Goal: Task Accomplishment & Management: Manage account settings

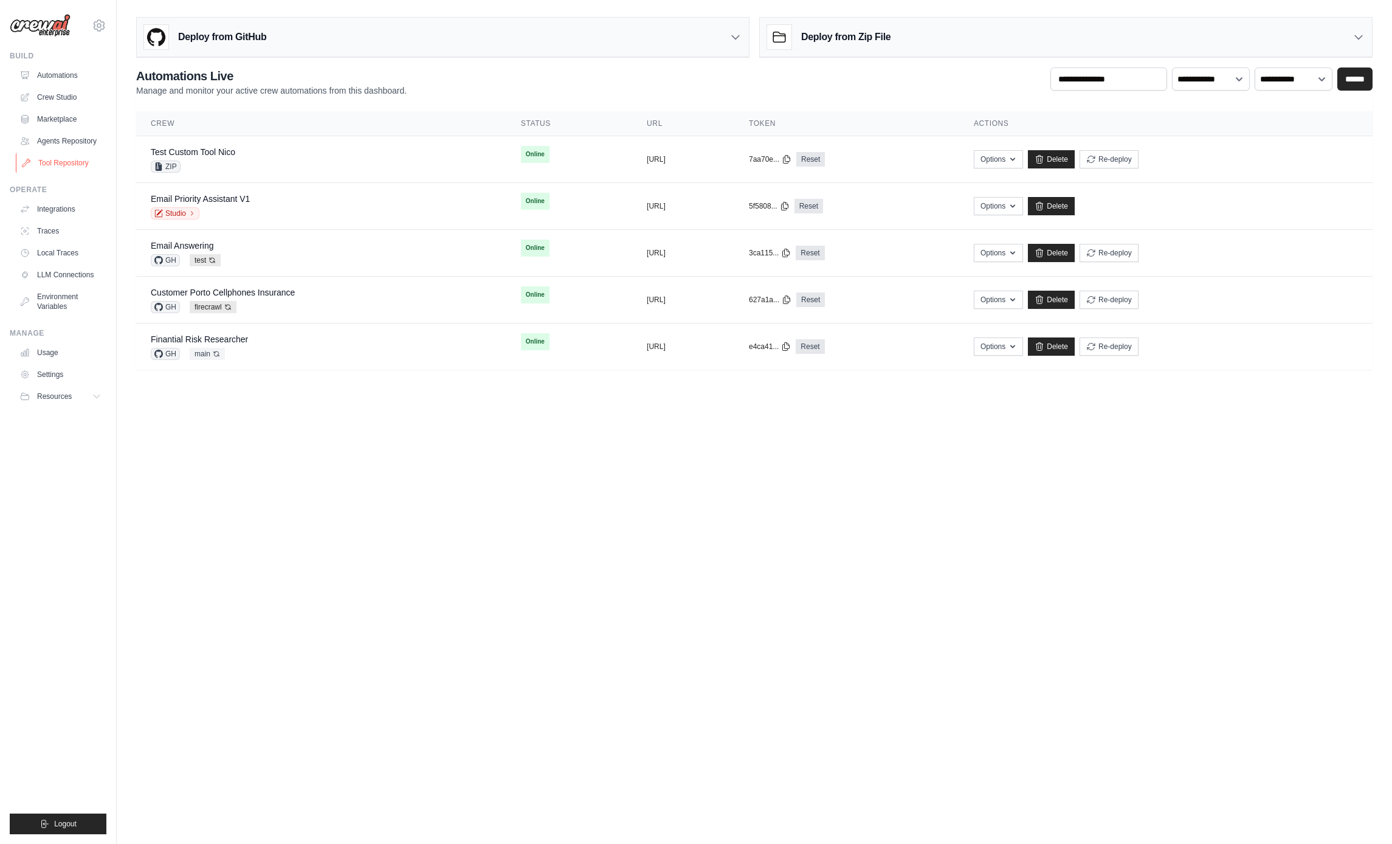
click at [62, 161] on link "Tool Repository" at bounding box center [62, 162] width 92 height 19
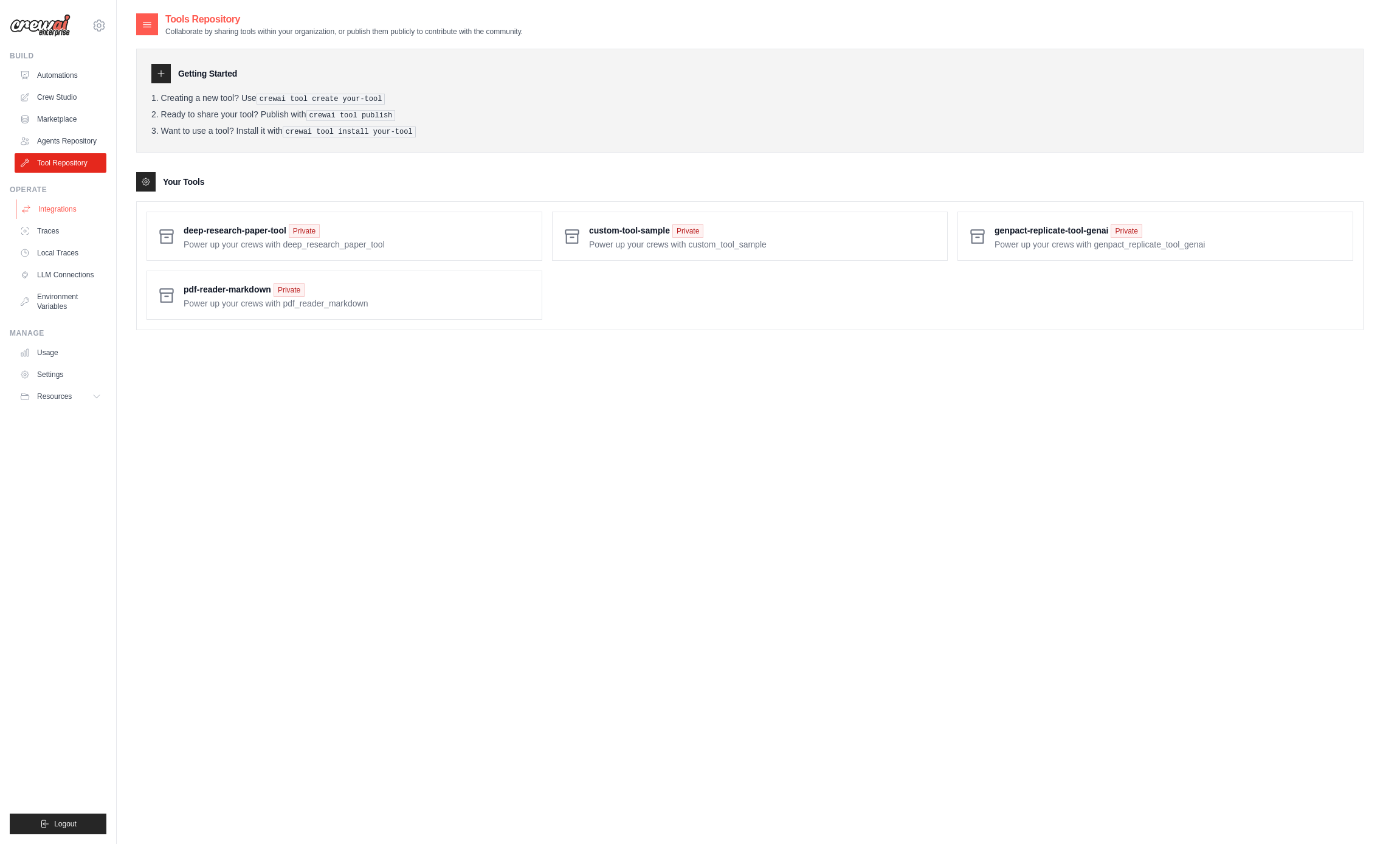
click at [57, 209] on link "Integrations" at bounding box center [62, 208] width 92 height 19
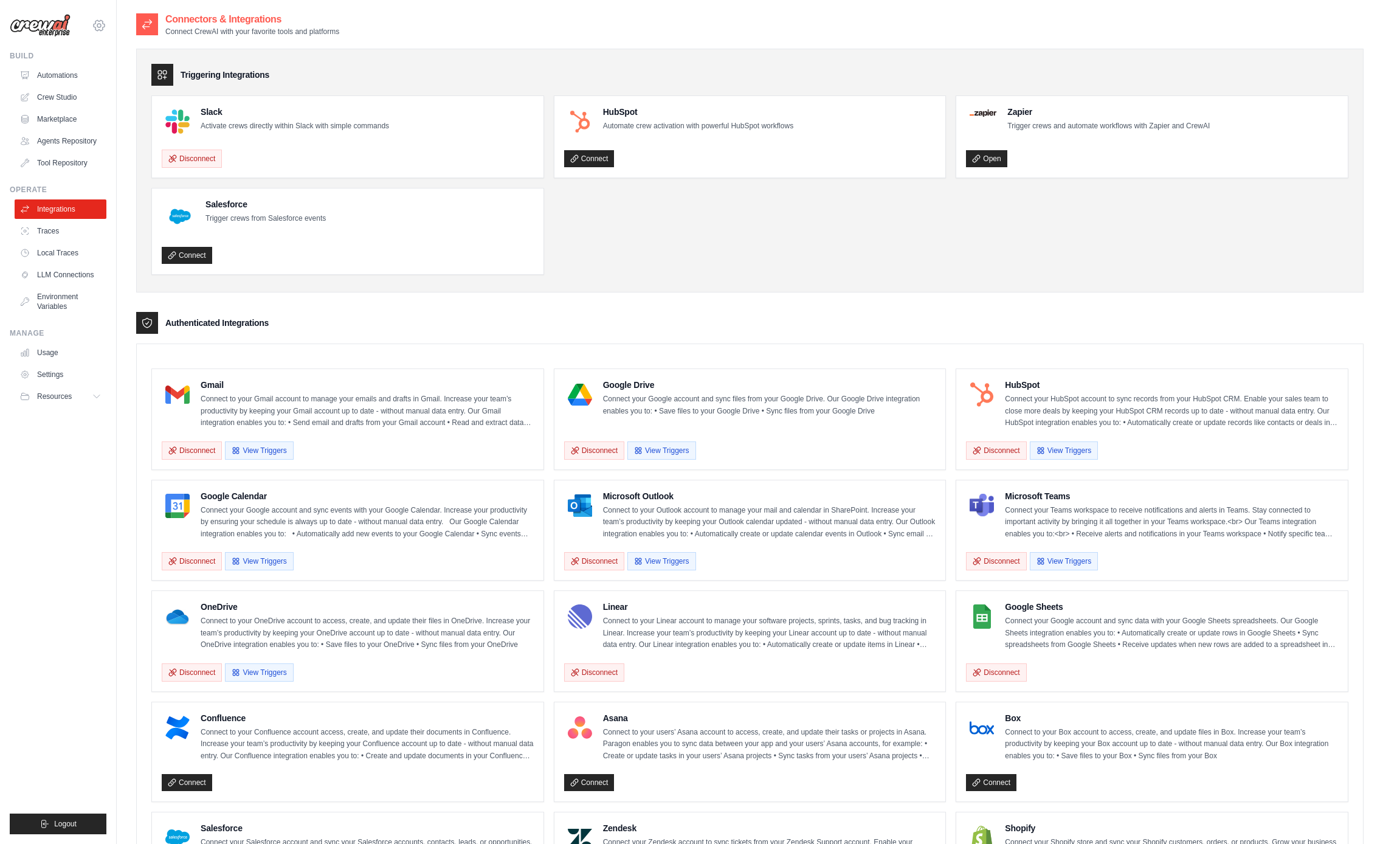
click at [95, 26] on icon at bounding box center [99, 25] width 15 height 15
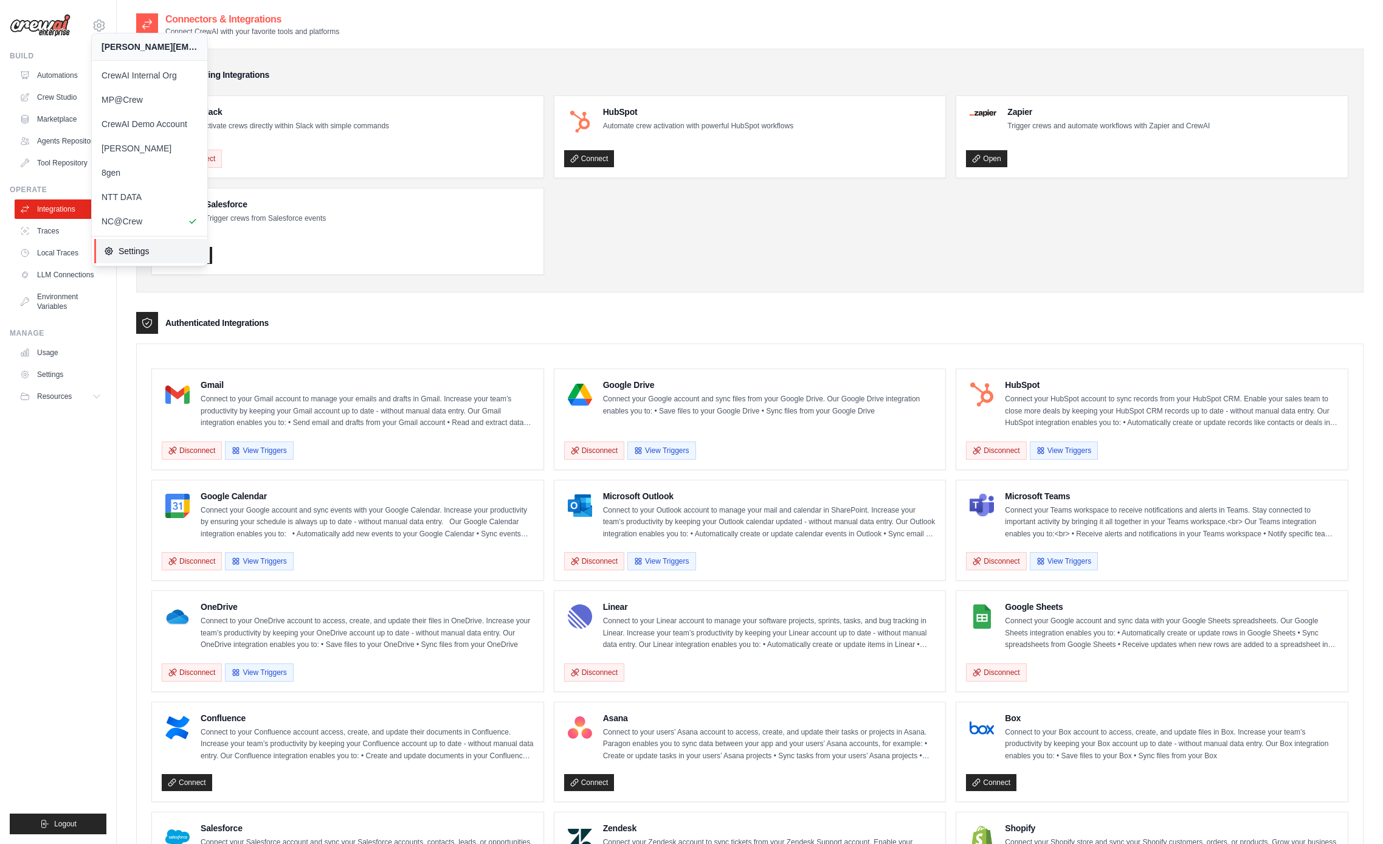
click at [130, 250] on span "Settings" at bounding box center [152, 251] width 96 height 12
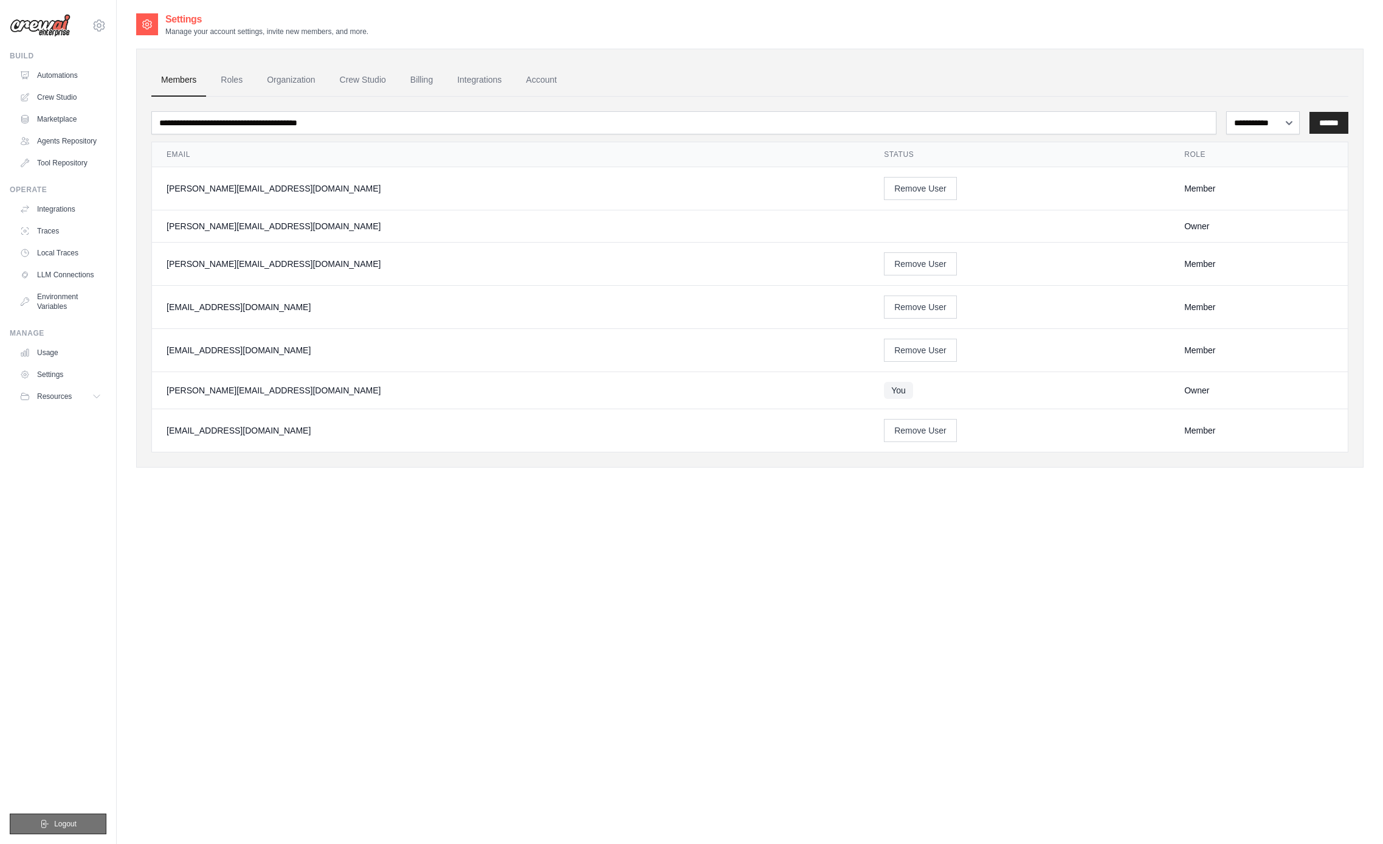
click at [94, 819] on button "Logout" at bounding box center [58, 823] width 97 height 21
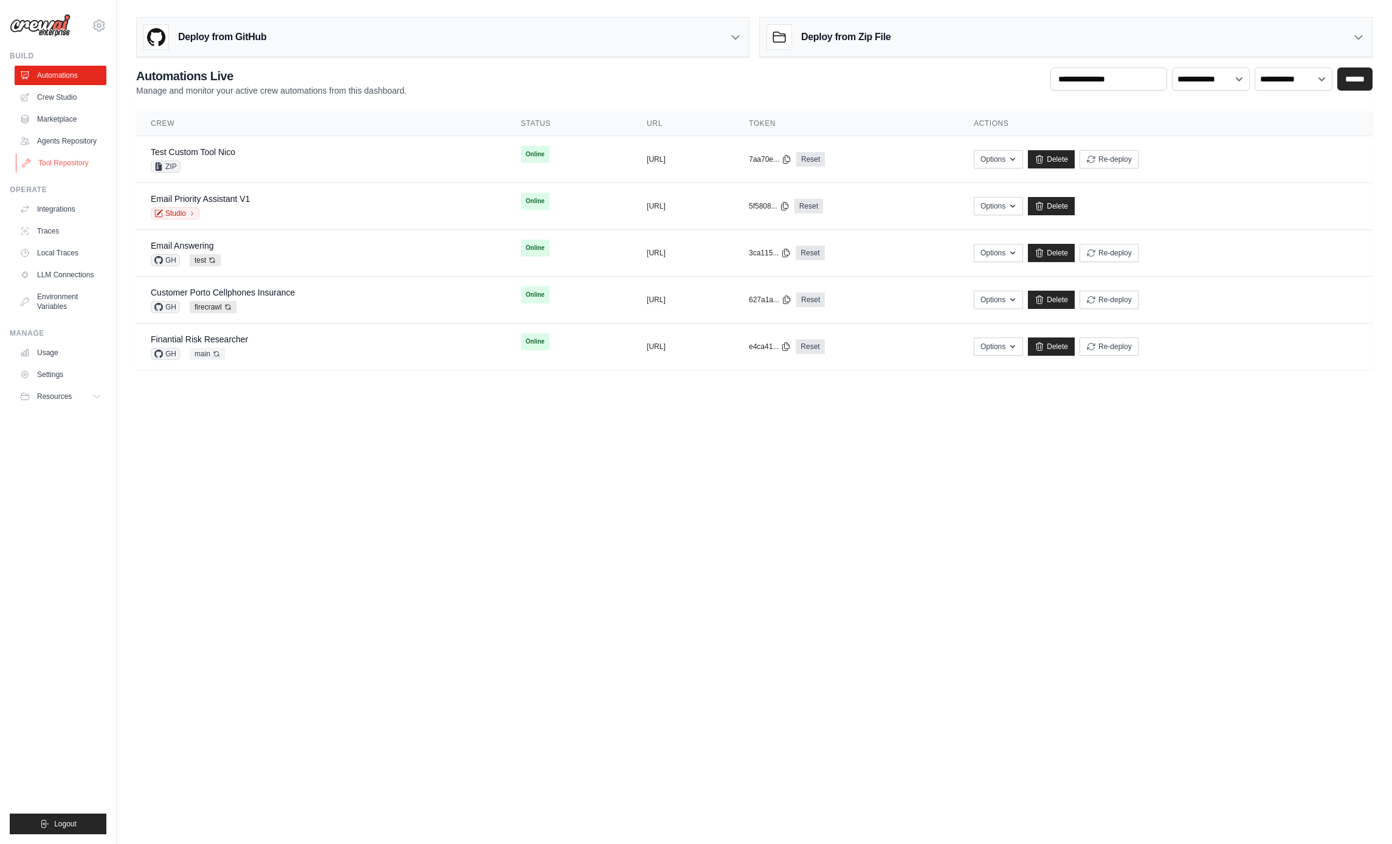
click at [58, 159] on link "Tool Repository" at bounding box center [62, 162] width 92 height 19
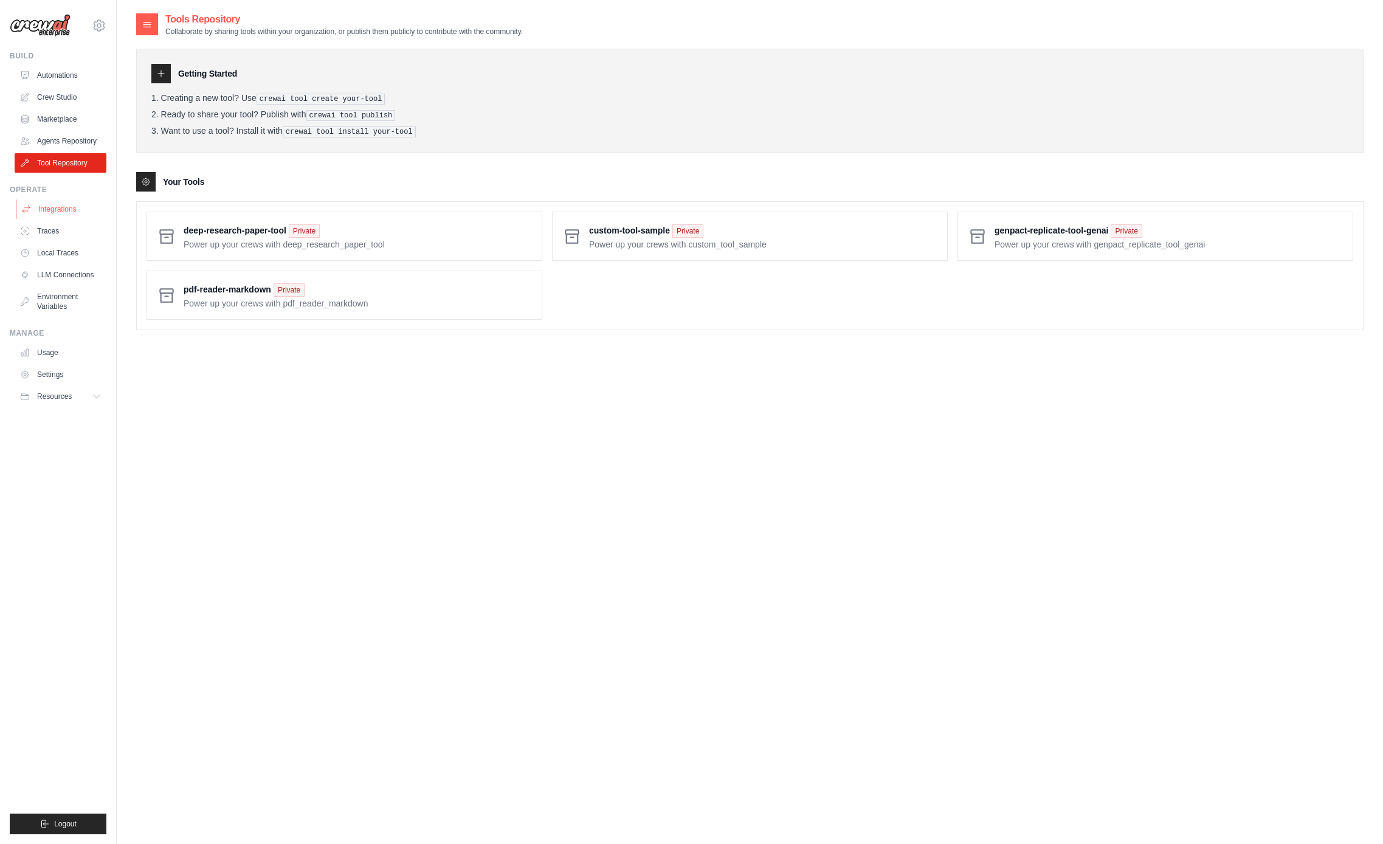
click at [60, 212] on link "Integrations" at bounding box center [62, 208] width 92 height 19
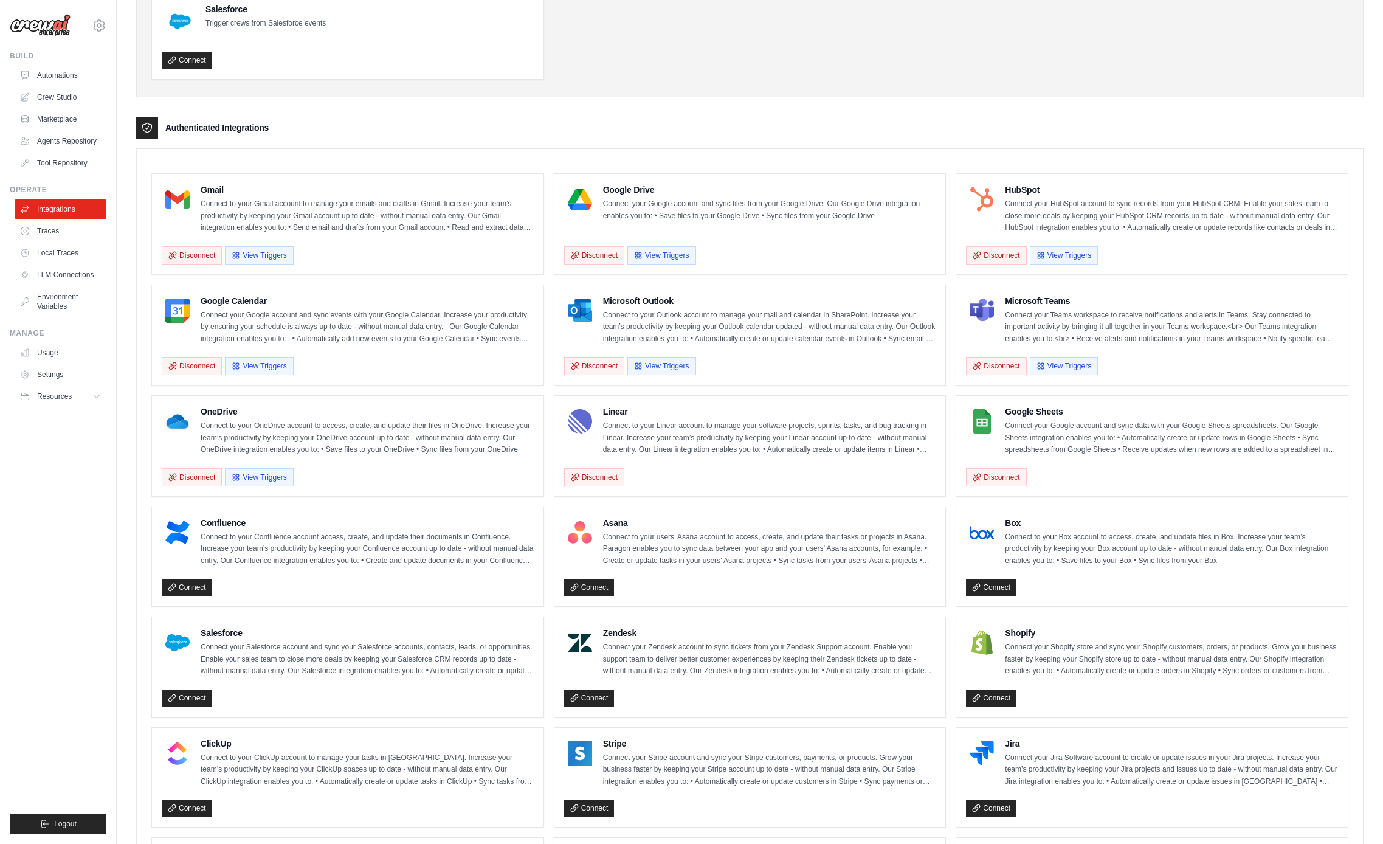
scroll to position [132, 0]
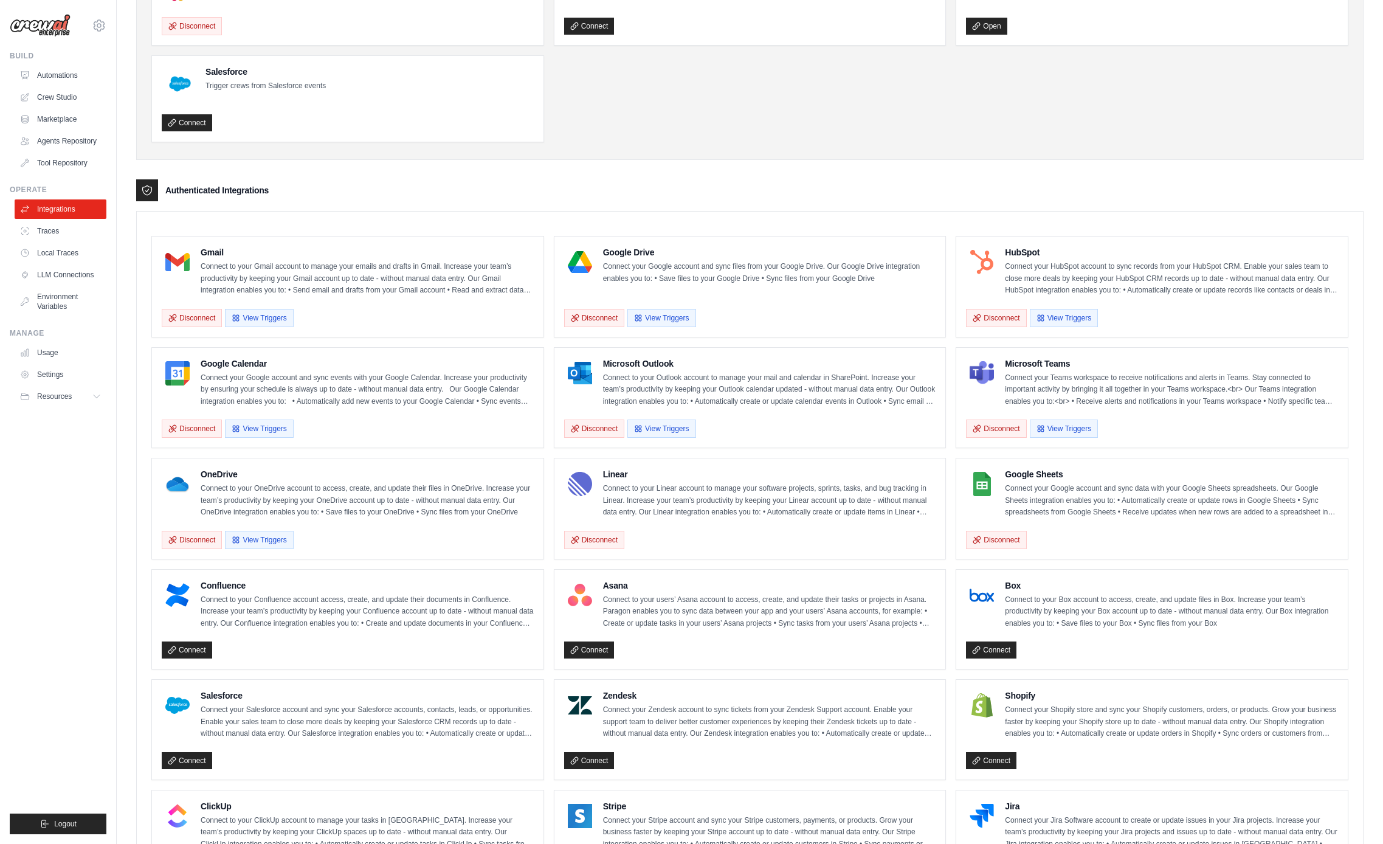
click at [211, 266] on p "Connect to your Gmail account to manage your emails and drafts in Gmail. Increa…" at bounding box center [367, 279] width 333 height 36
click at [58, 374] on link "Settings" at bounding box center [62, 374] width 92 height 19
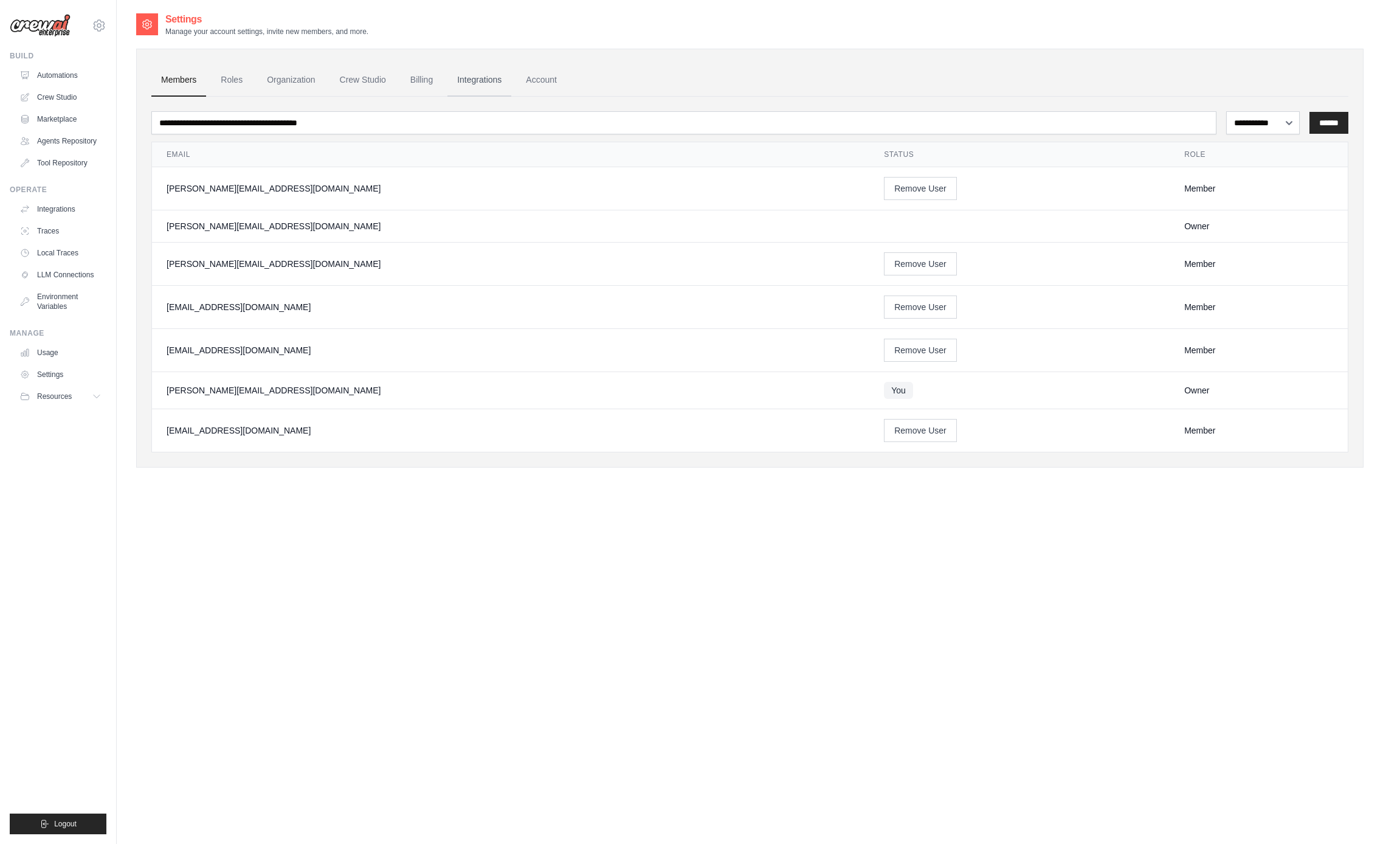
click at [470, 82] on link "Integrations" at bounding box center [479, 80] width 64 height 33
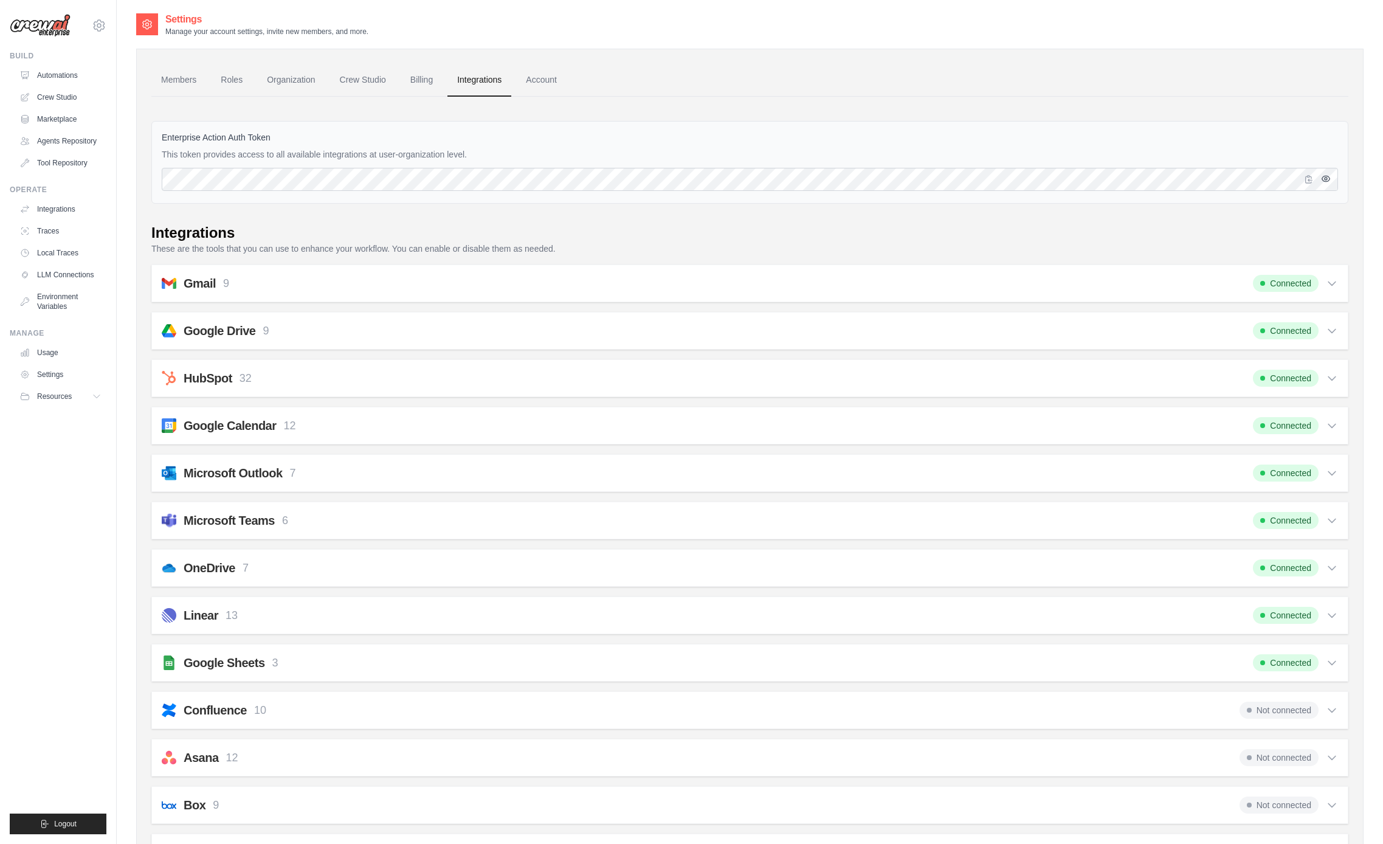
click at [1326, 178] on icon "button" at bounding box center [1326, 179] width 10 height 10
click at [1326, 179] on icon "button" at bounding box center [1326, 178] width 8 height 7
drag, startPoint x: 161, startPoint y: 136, endPoint x: 272, endPoint y: 134, distance: 110.6
click at [272, 134] on div "Enterprise Action Auth Token This token provides access to all available integr…" at bounding box center [749, 162] width 1197 height 83
